Goal: Task Accomplishment & Management: Use online tool/utility

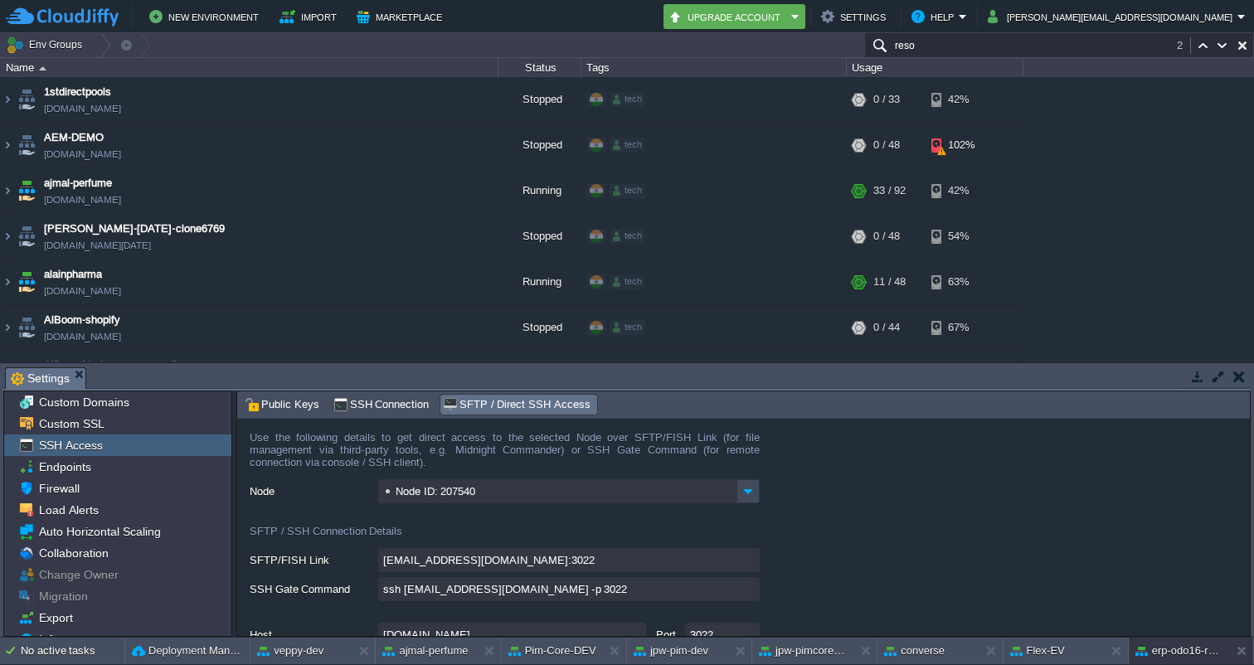
click at [938, 50] on input "reso" at bounding box center [1059, 45] width 390 height 24
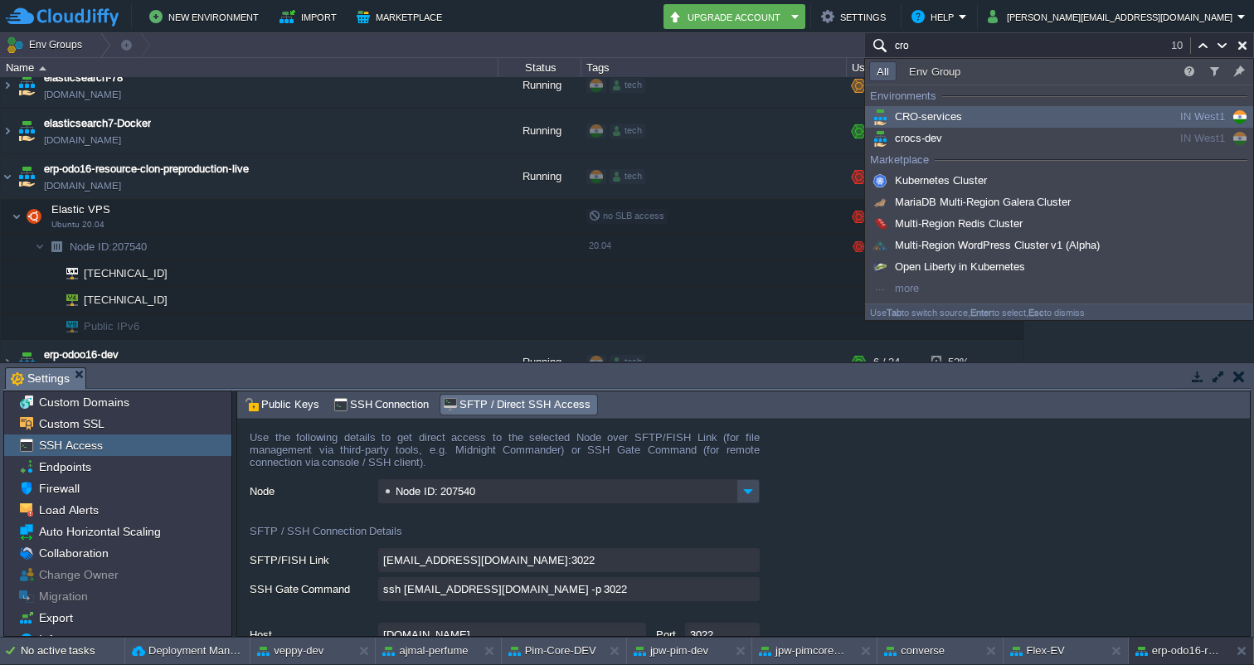
type input "cro"
click at [950, 116] on span "CRO-services" at bounding box center [915, 116] width 93 height 12
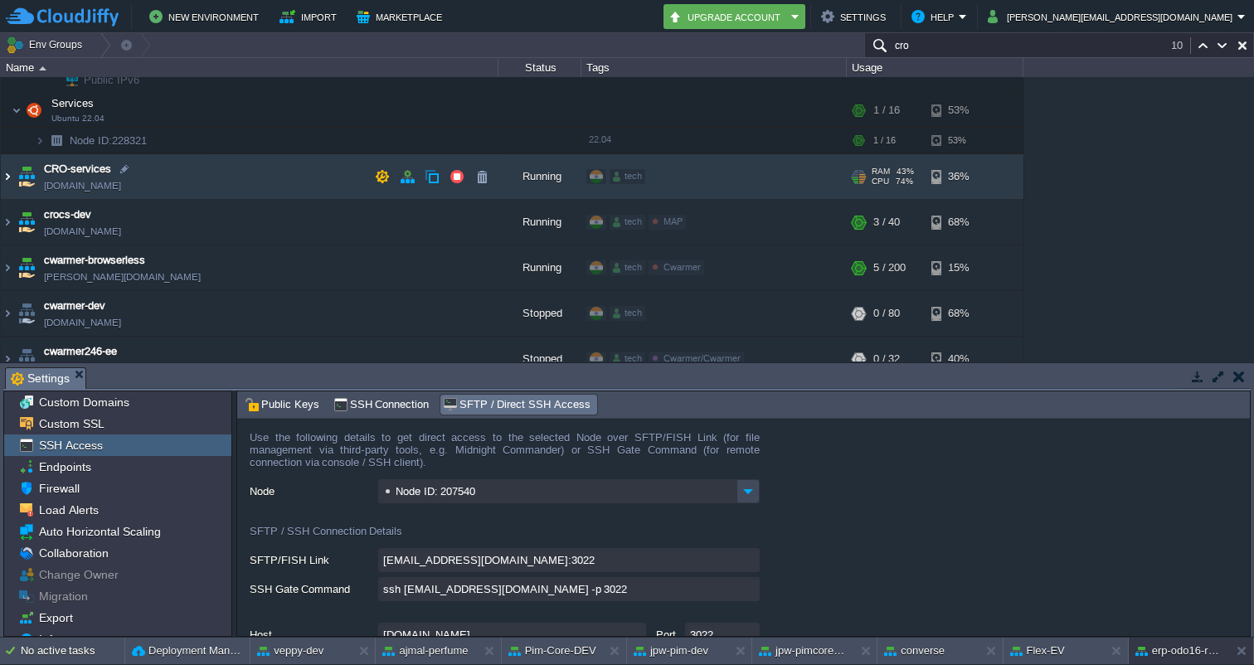
click at [5, 175] on img at bounding box center [7, 176] width 13 height 45
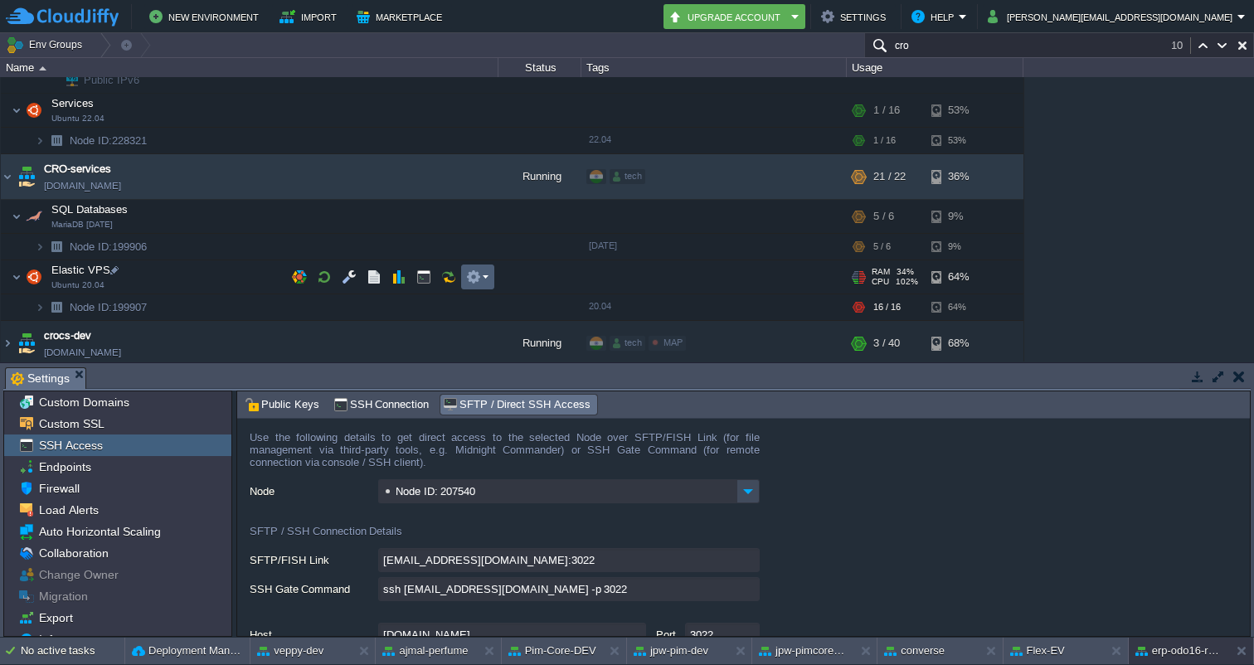
click at [475, 268] on td at bounding box center [477, 277] width 33 height 25
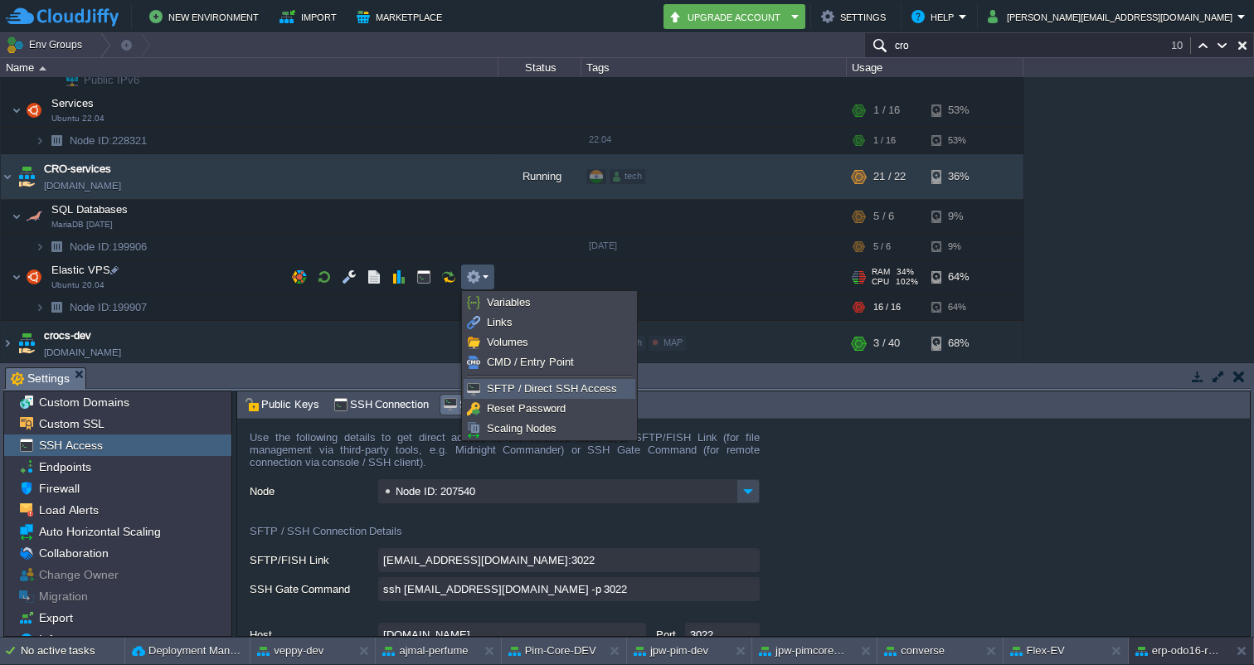
click at [525, 383] on span "SFTP / Direct SSH Access" at bounding box center [552, 388] width 130 height 12
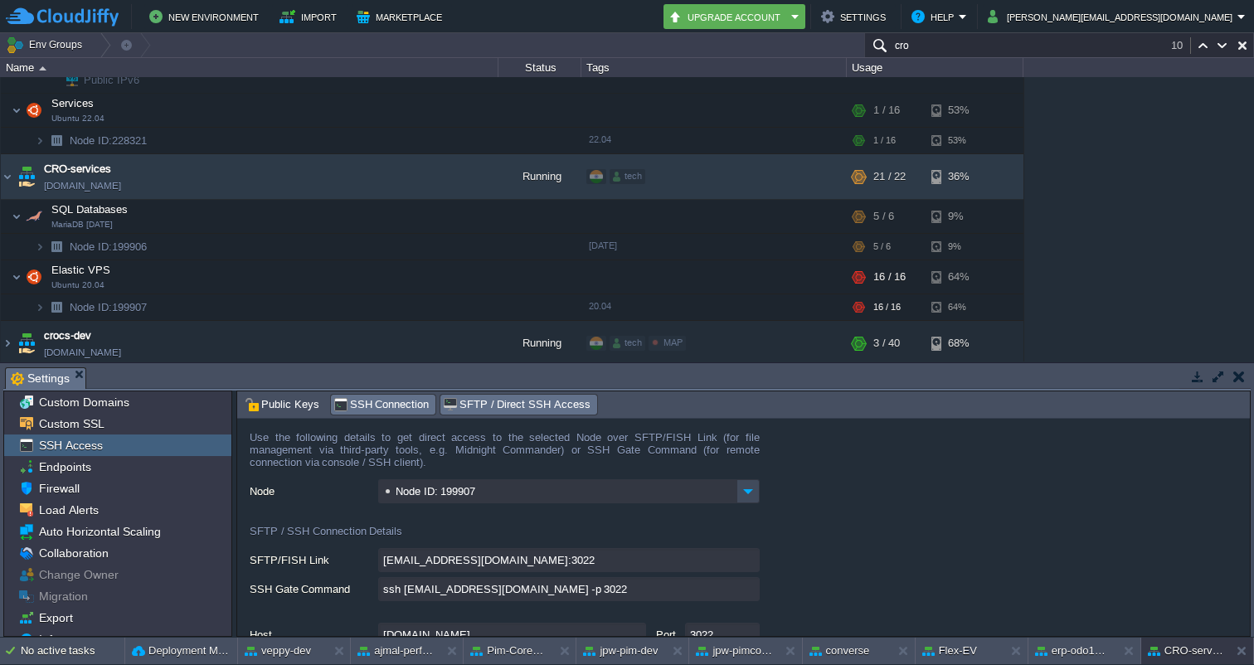
click at [378, 406] on span "SSH Connection" at bounding box center [381, 405] width 96 height 18
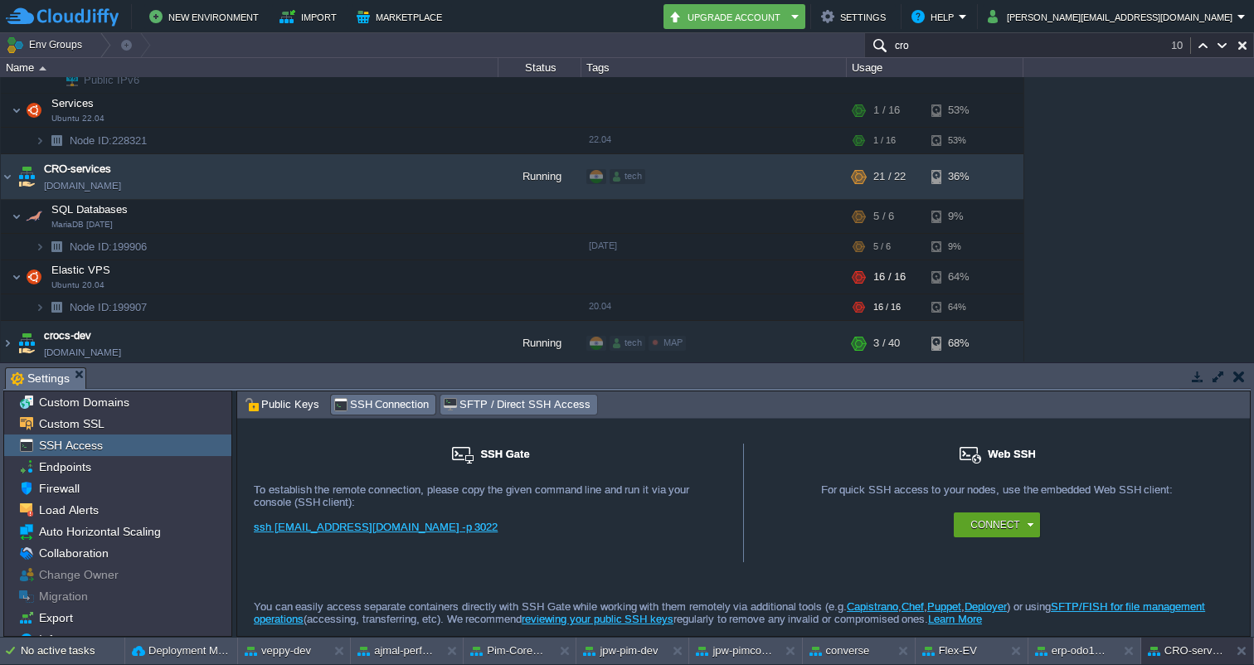
click at [483, 401] on span "SFTP / Direct SSH Access" at bounding box center [516, 405] width 147 height 18
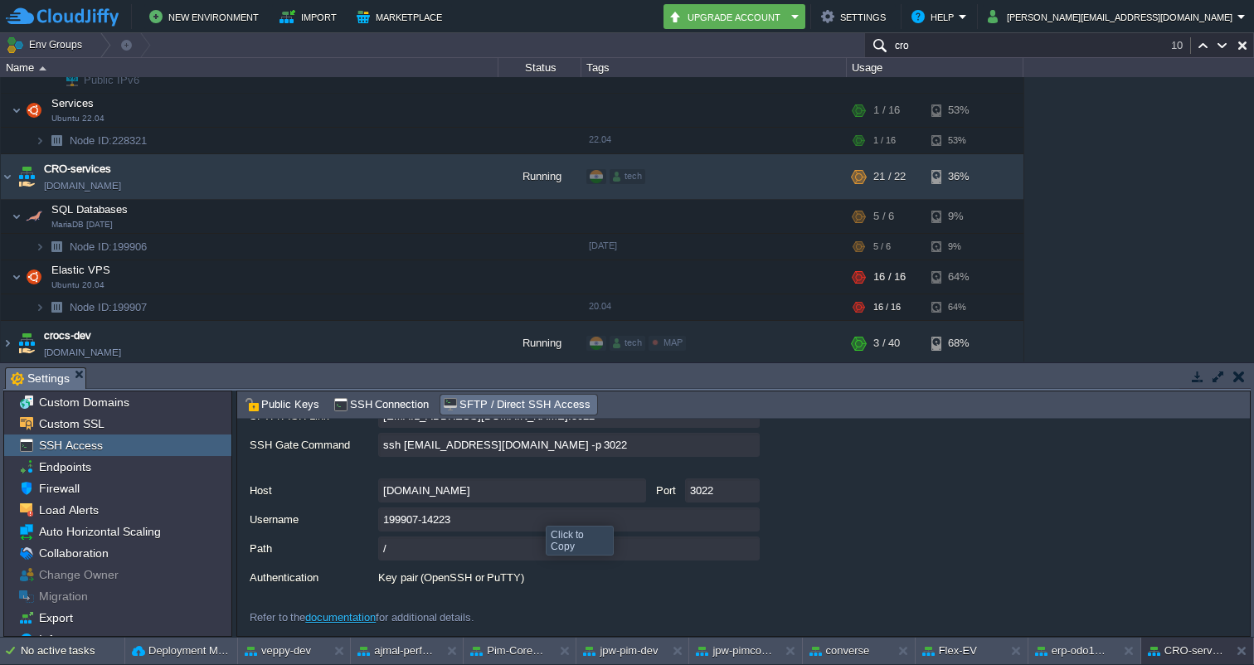
scroll to position [0, 0]
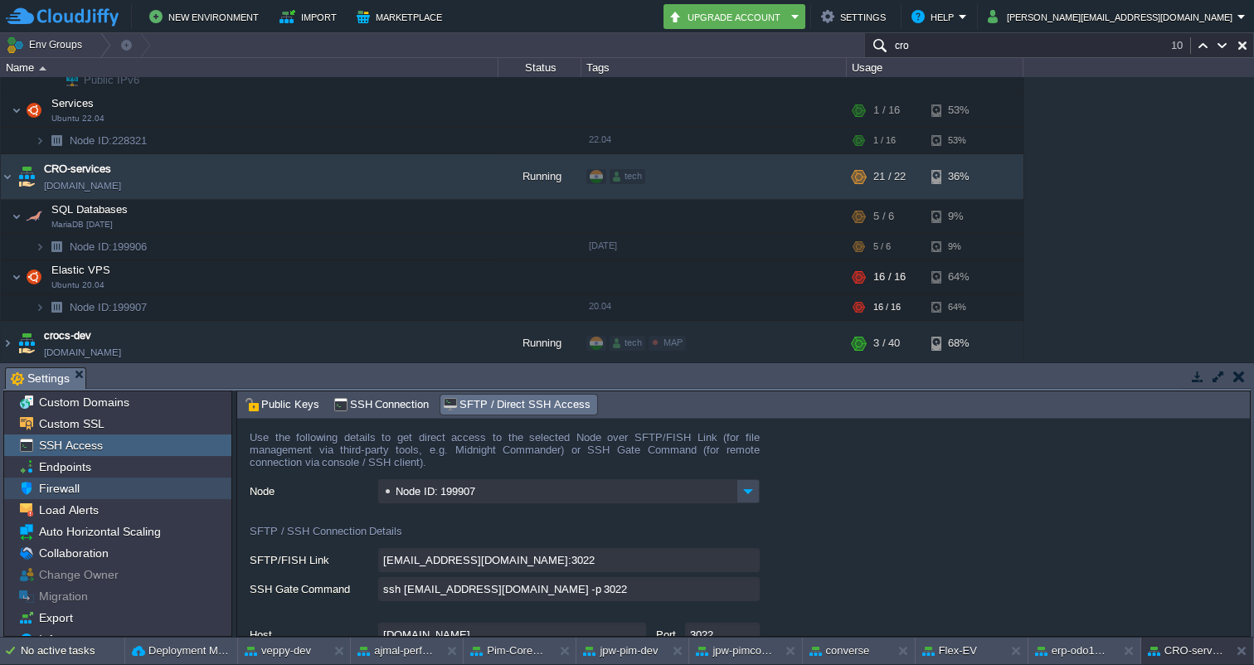
click at [66, 486] on span "Firewall" at bounding box center [59, 488] width 46 height 15
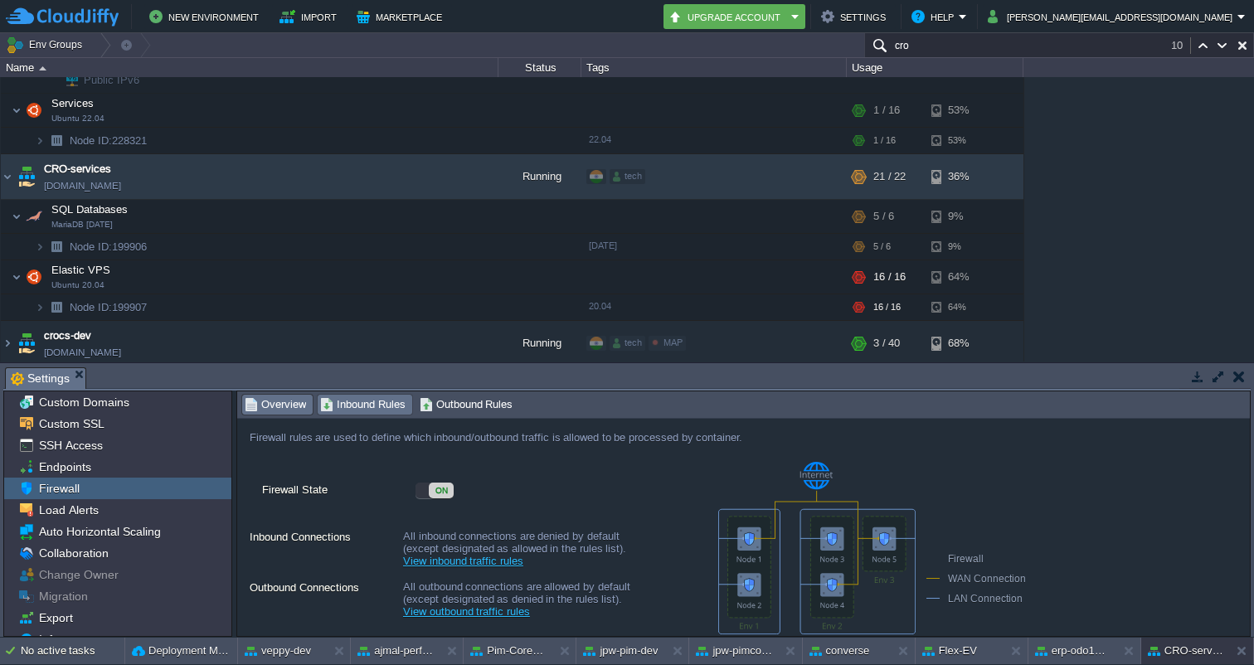
click at [361, 414] on span "Inbound Rules" at bounding box center [362, 405] width 85 height 18
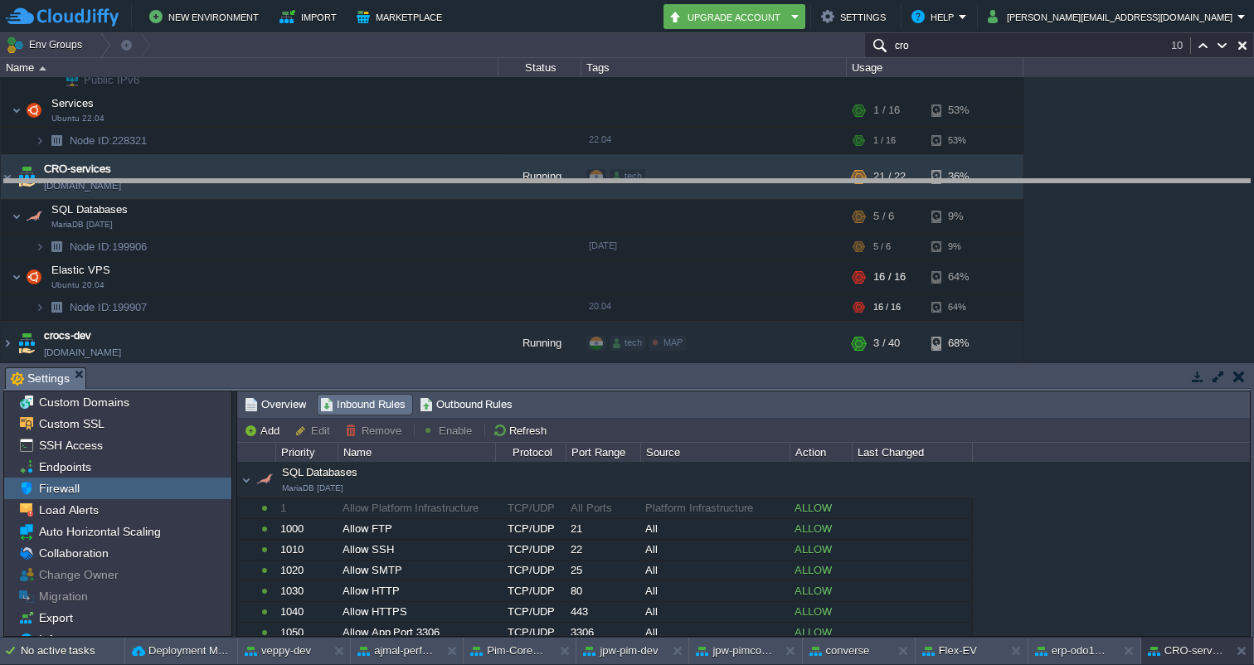
drag, startPoint x: 794, startPoint y: 367, endPoint x: 795, endPoint y: 180, distance: 187.4
click at [795, 179] on body "New Environment Import Marketplace Bonus ₹0.00 Upgrade Account Settings Help [P…" at bounding box center [627, 332] width 1254 height 665
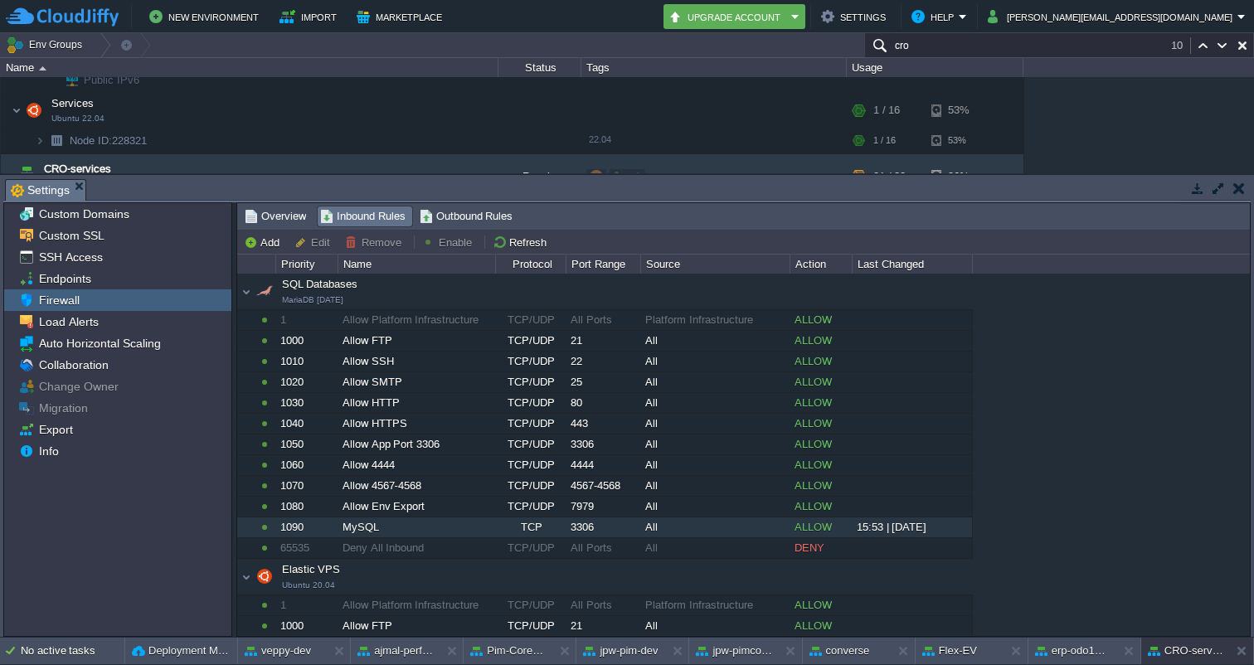
scroll to position [126, 0]
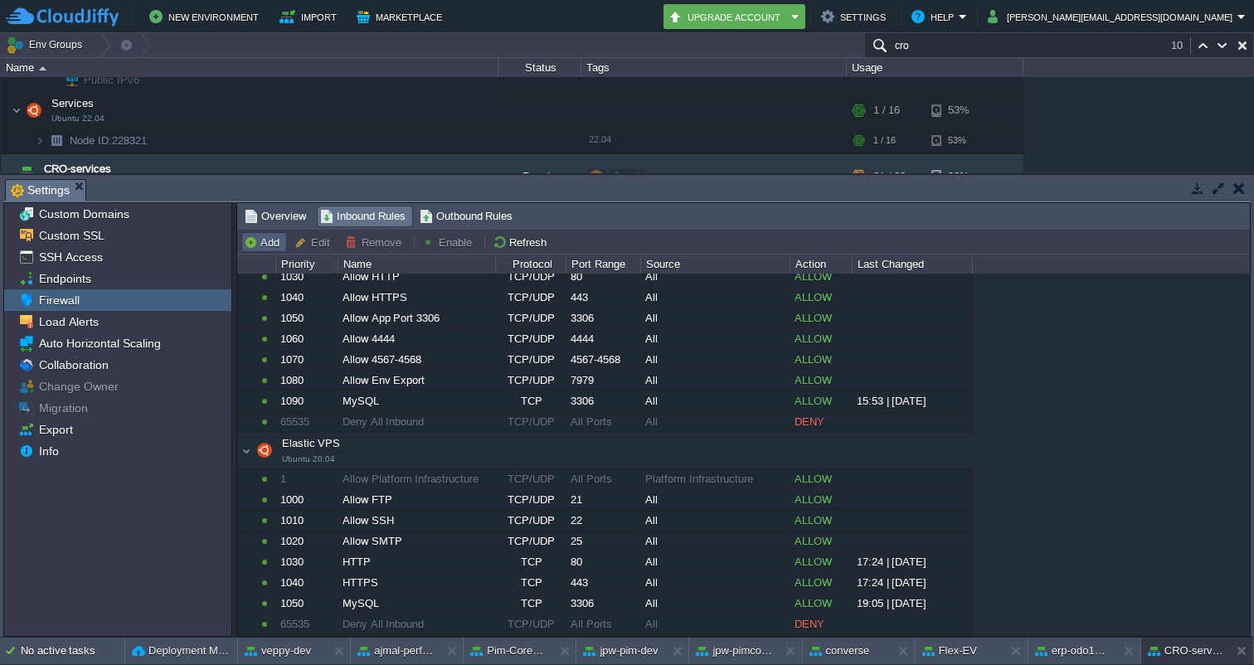
click at [269, 245] on button "Add" at bounding box center [264, 242] width 41 height 15
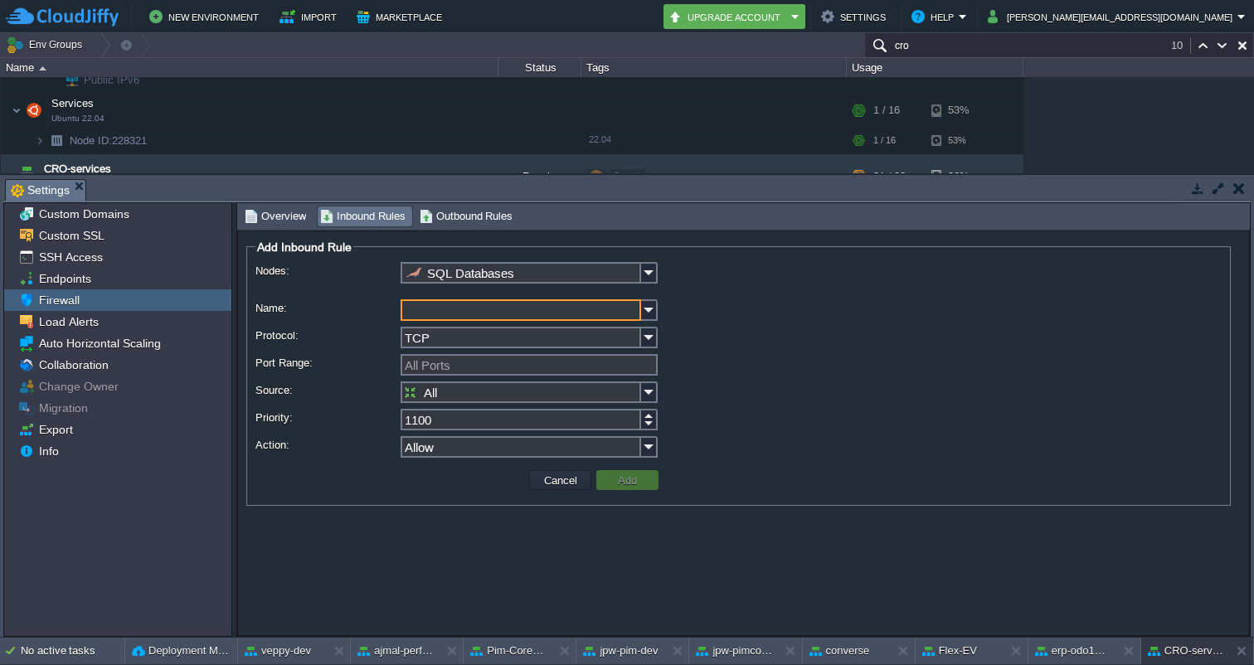
click at [421, 311] on input "Name:" at bounding box center [521, 310] width 241 height 22
click at [487, 285] on div "SQL Databases" at bounding box center [529, 279] width 257 height 34
click at [486, 279] on input "SQL Databases" at bounding box center [521, 273] width 241 height 22
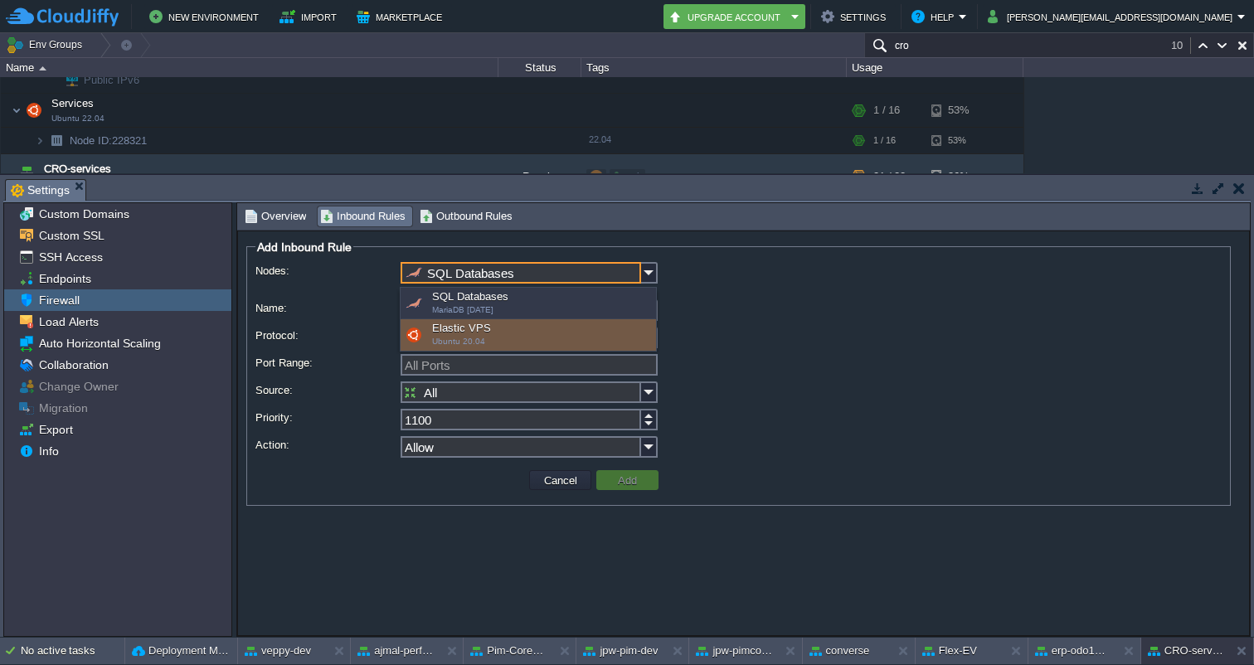
click at [459, 338] on span "Ubuntu 20.04" at bounding box center [458, 341] width 53 height 9
type input "Elastic VPS"
type input "1060"
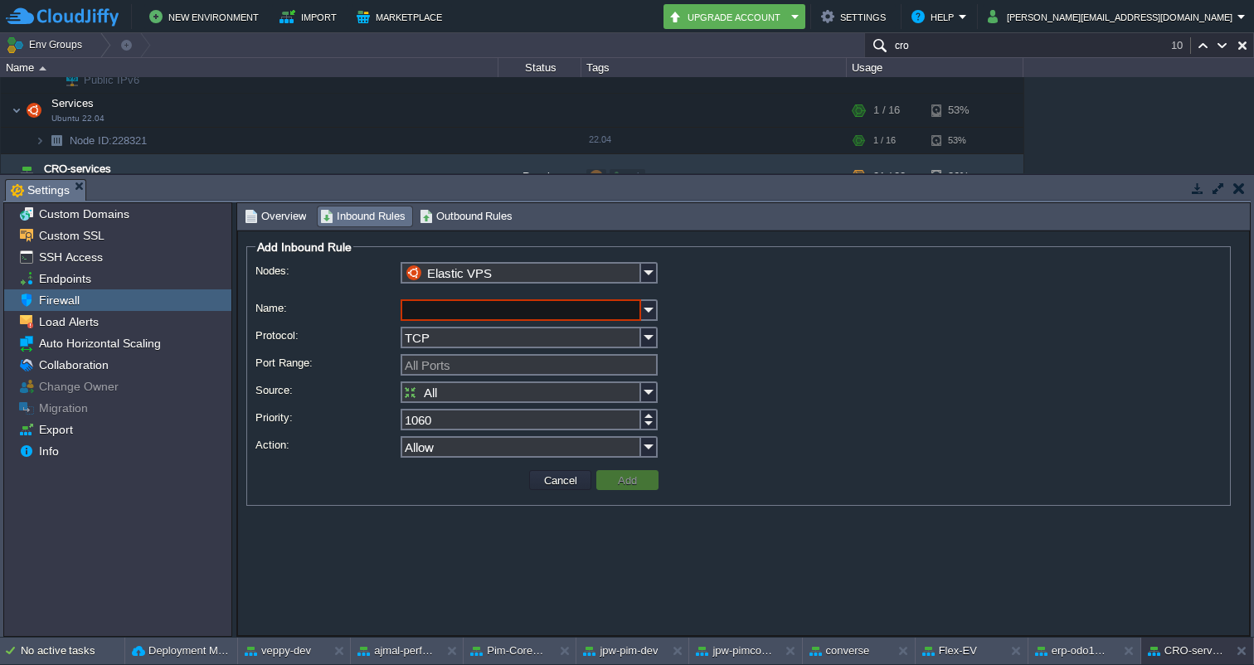
click at [435, 316] on input "Name:" at bounding box center [521, 310] width 241 height 22
type input "node port"
click at [702, 334] on div "TCP" at bounding box center [738, 339] width 966 height 24
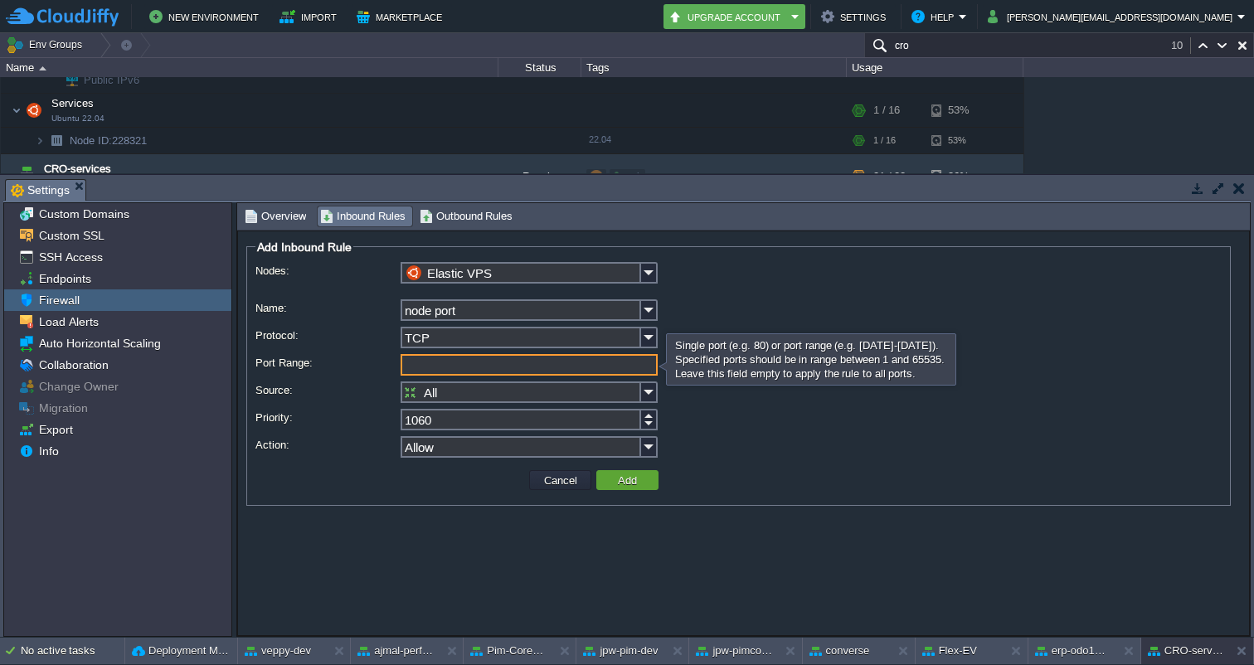
click at [483, 358] on input "Port Range:" at bounding box center [529, 365] width 257 height 22
type input "3000"
click at [633, 487] on button "Add" at bounding box center [627, 480] width 29 height 15
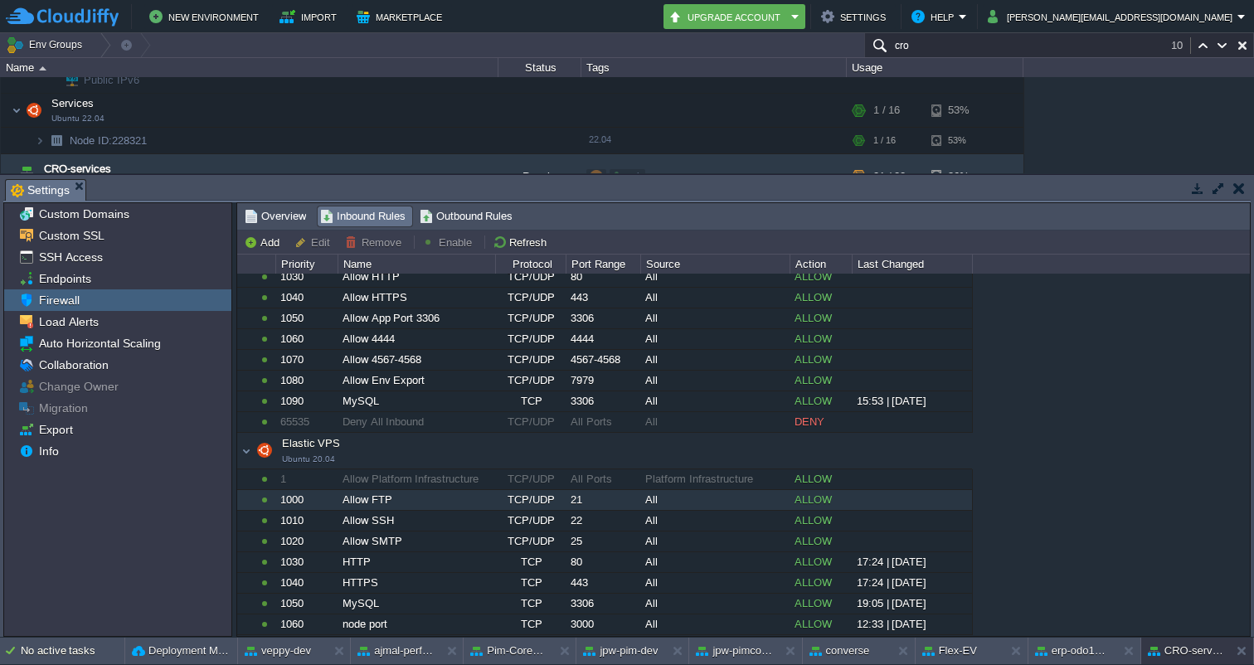
scroll to position [147, 0]
